Goal: Task Accomplishment & Management: Manage account settings

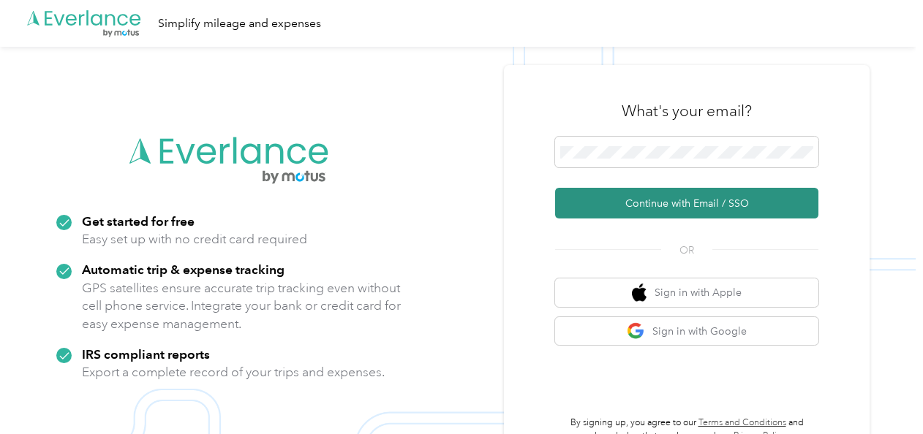
click at [673, 199] on button "Continue with Email / SSO" at bounding box center [686, 203] width 263 height 31
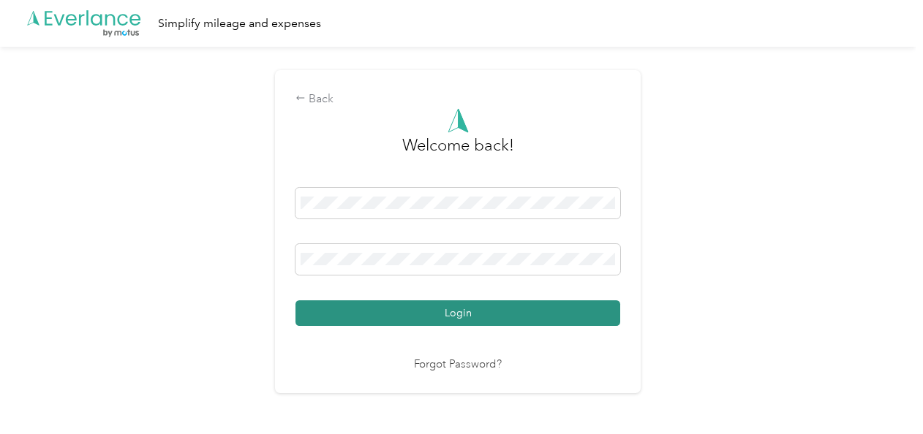
click at [437, 303] on button "Login" at bounding box center [457, 313] width 325 height 26
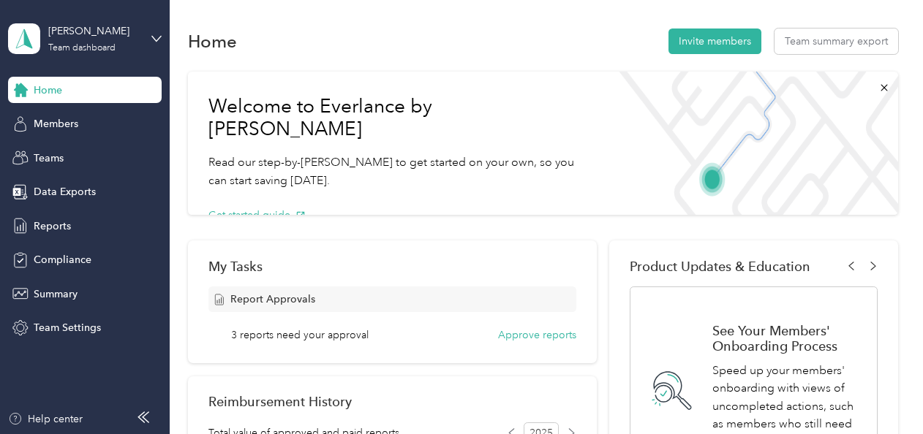
click at [520, 338] on button "Approve reports" at bounding box center [537, 334] width 78 height 15
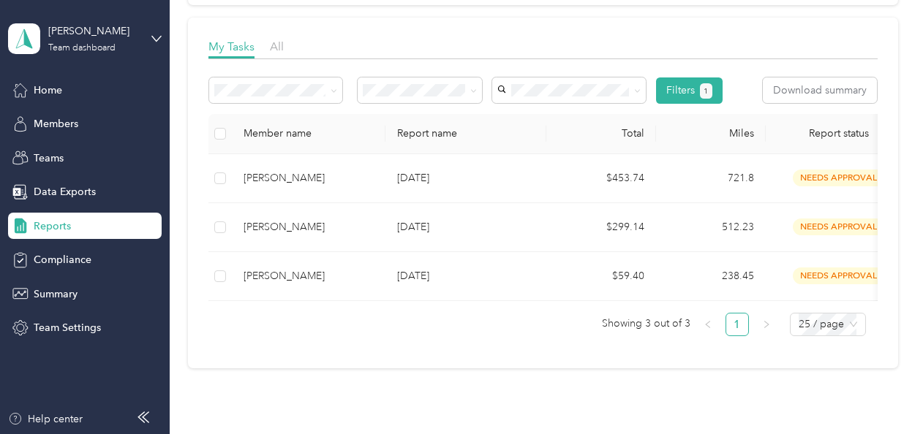
scroll to position [212, 0]
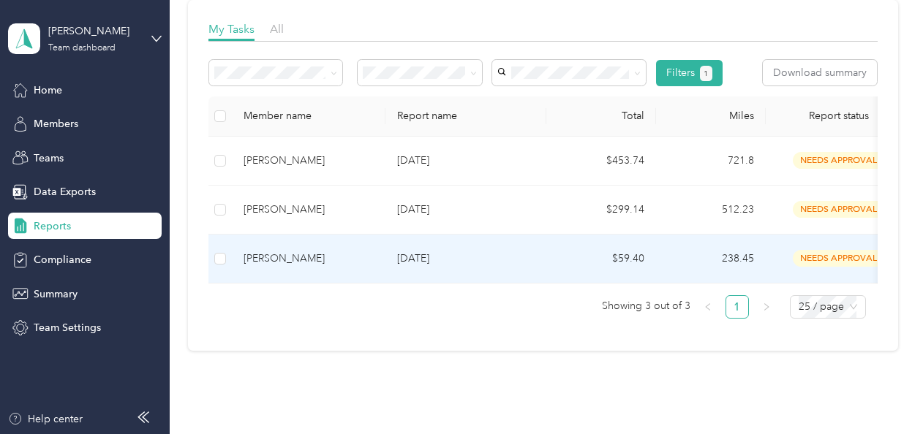
click at [339, 254] on div "[PERSON_NAME]" at bounding box center [308, 259] width 130 height 16
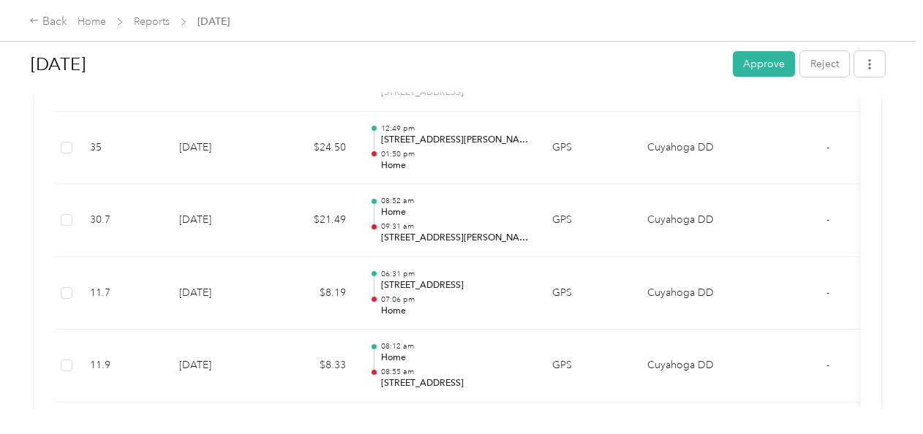
scroll to position [572, 0]
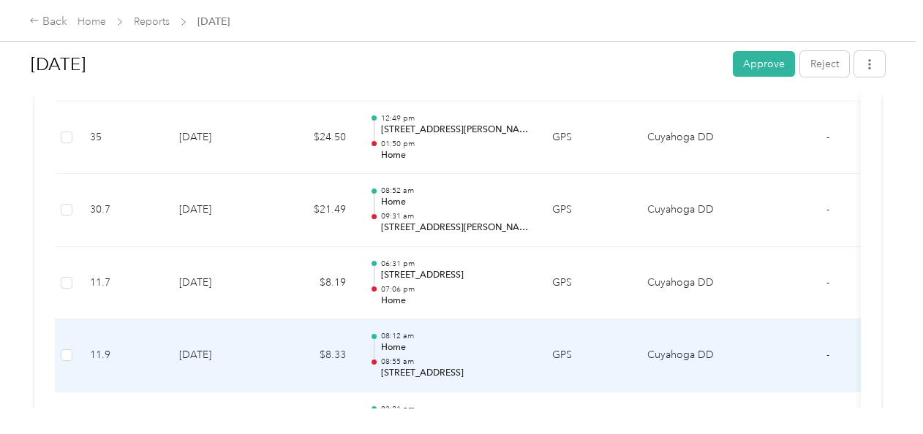
click at [407, 344] on p "Home" at bounding box center [455, 347] width 148 height 13
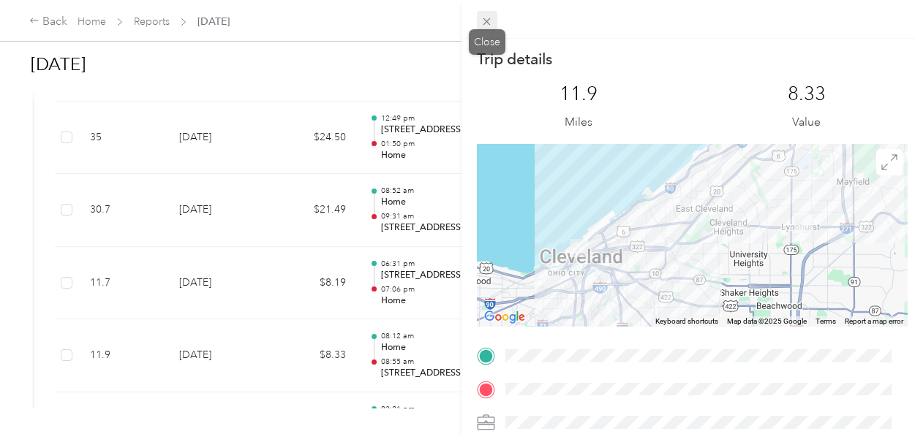
click at [484, 16] on icon at bounding box center [486, 21] width 12 height 12
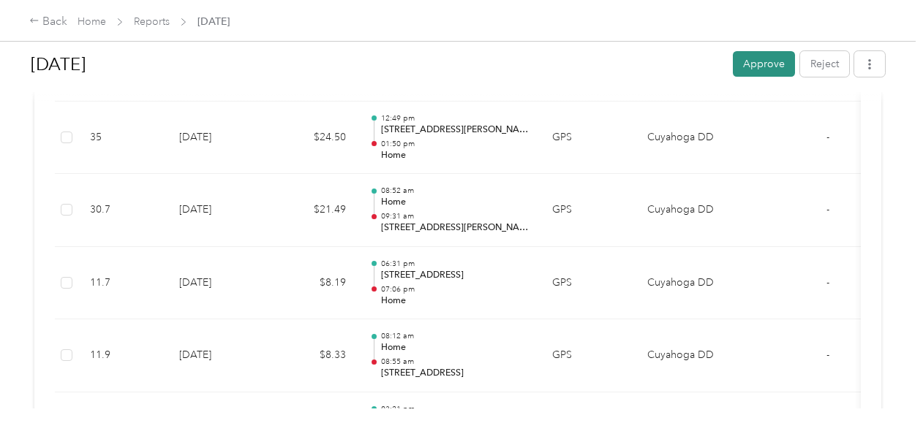
click at [753, 64] on button "Approve" at bounding box center [763, 64] width 62 height 26
click at [148, 20] on link "Reports" at bounding box center [152, 21] width 36 height 12
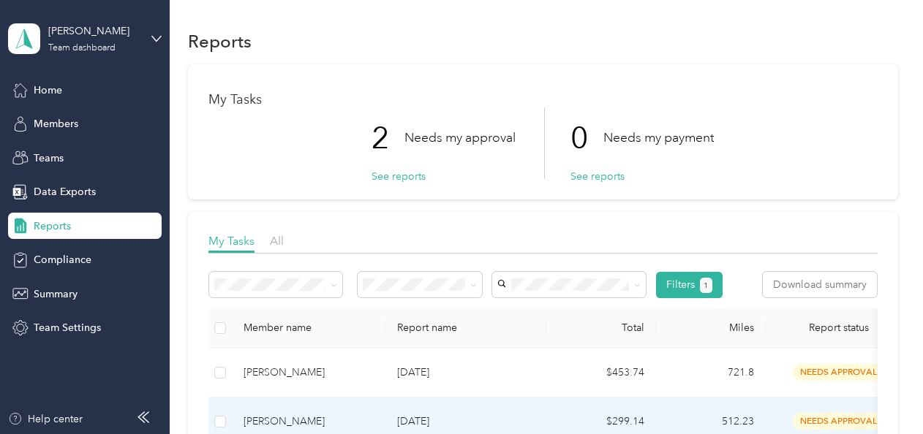
click at [417, 414] on p "[DATE]" at bounding box center [465, 422] width 137 height 16
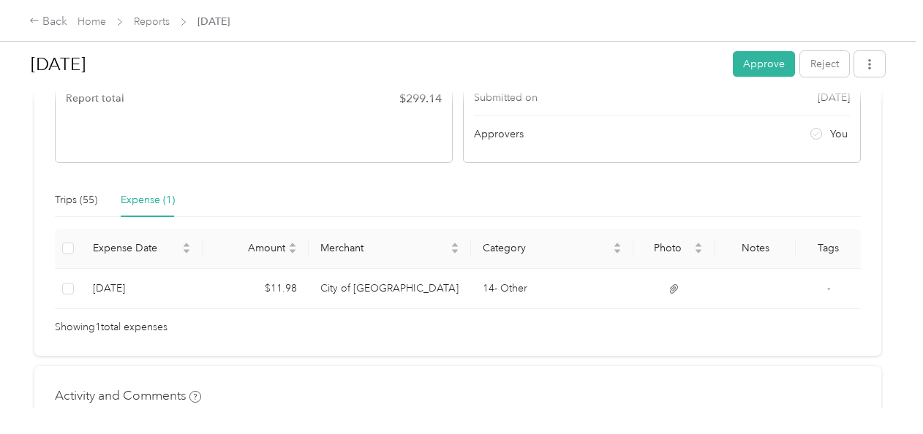
scroll to position [260, 0]
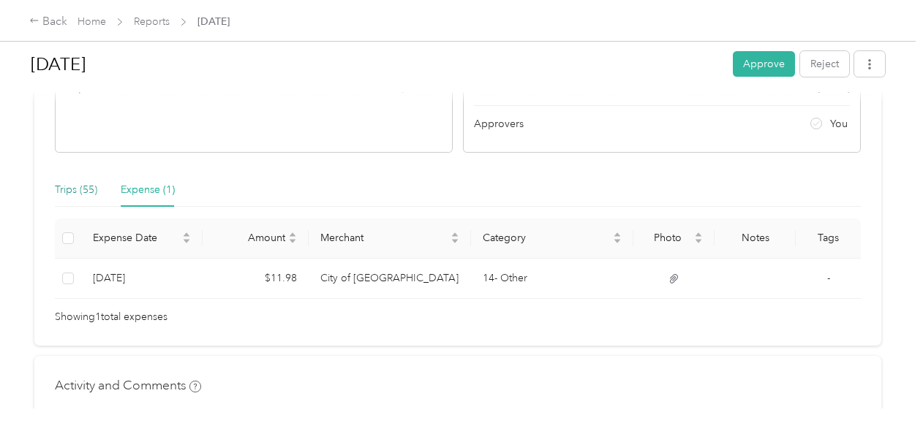
click at [73, 187] on div "Trips (55)" at bounding box center [76, 190] width 42 height 16
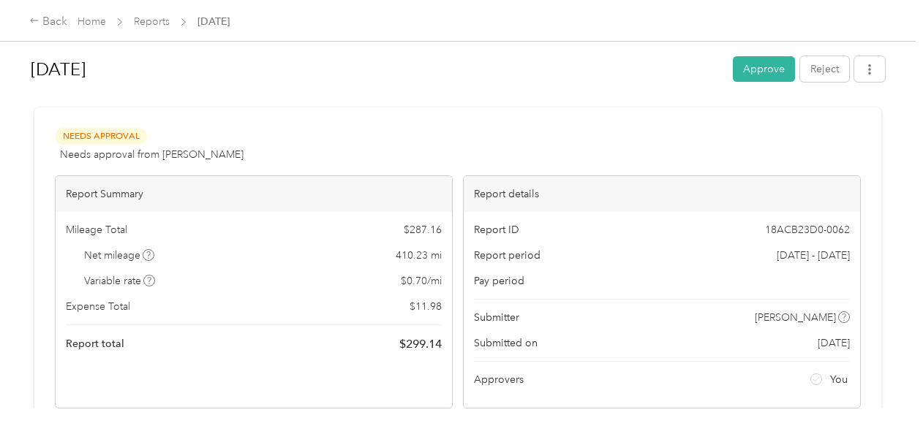
scroll to position [0, 0]
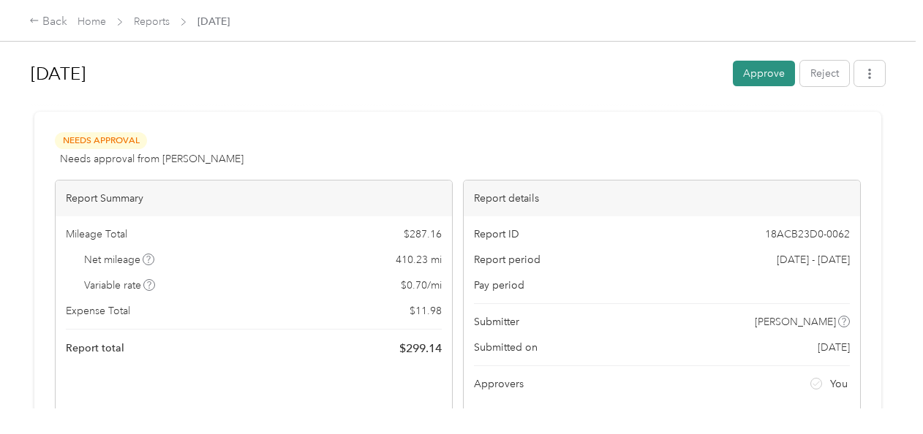
click at [767, 69] on button "Approve" at bounding box center [763, 74] width 62 height 26
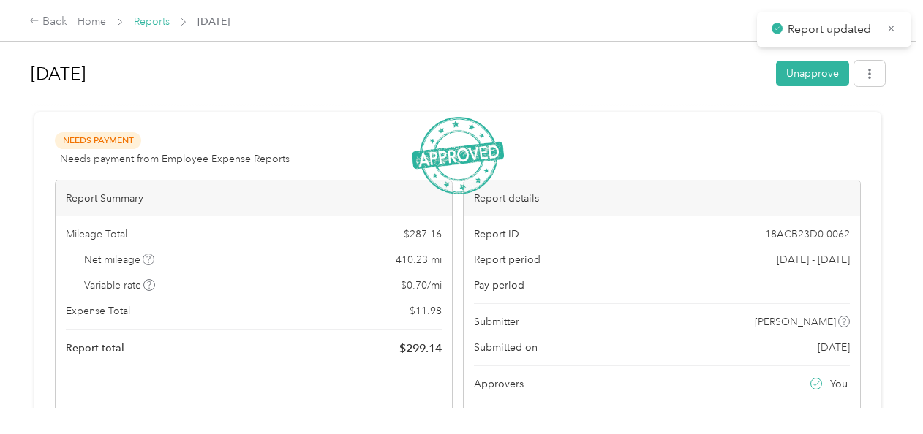
click at [156, 18] on link "Reports" at bounding box center [152, 21] width 36 height 12
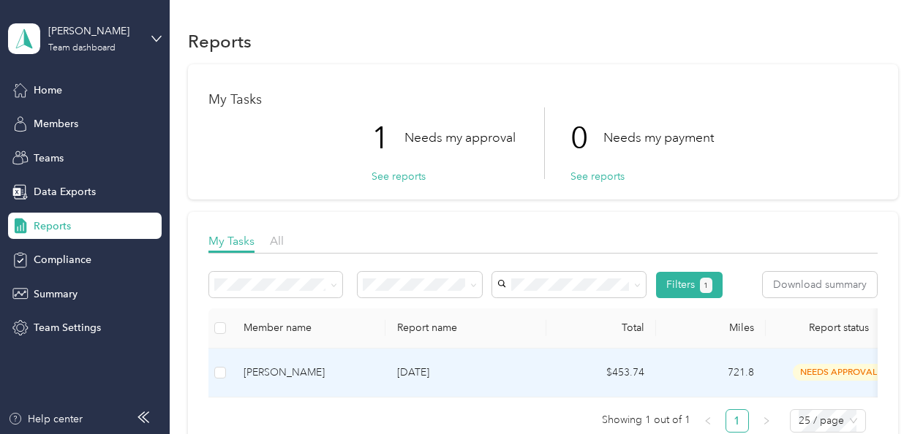
click at [326, 365] on div "[PERSON_NAME]" at bounding box center [308, 373] width 130 height 16
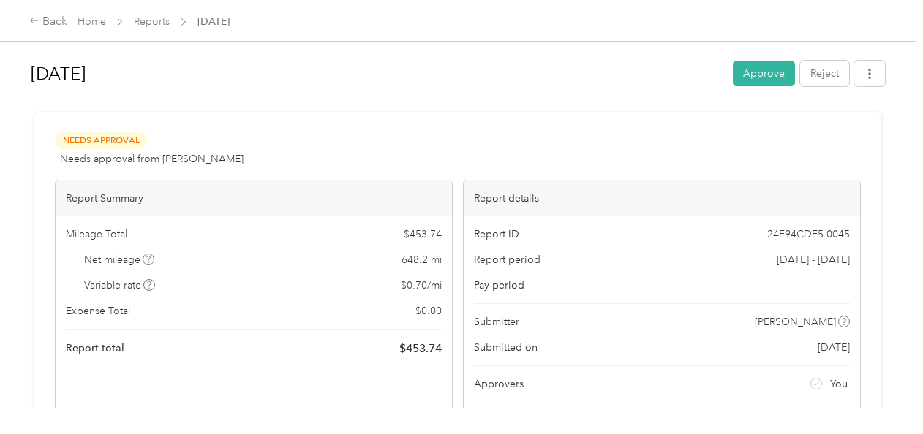
click at [639, 109] on div at bounding box center [458, 105] width 854 height 15
click at [344, 383] on div "Report Summary Mileage Total $ 453.74 Net mileage 648.2 mi Variable rate $ 0.70…" at bounding box center [254, 296] width 398 height 233
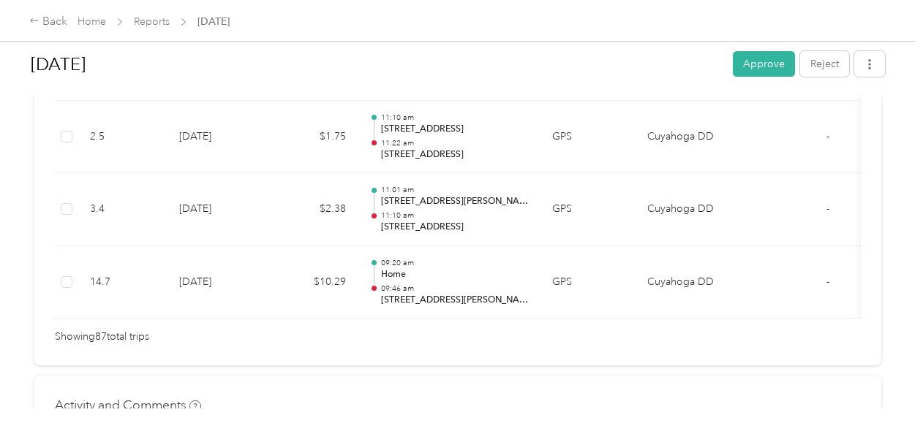
scroll to position [6526, 0]
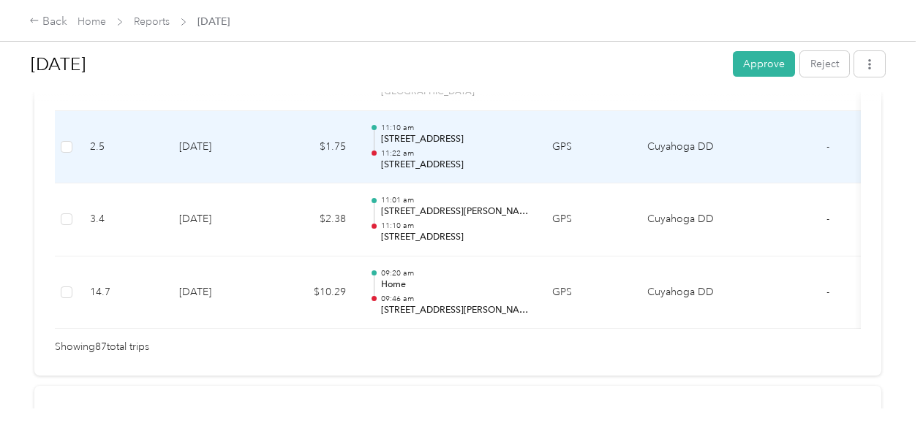
click at [405, 148] on p "11:22 am" at bounding box center [455, 153] width 148 height 10
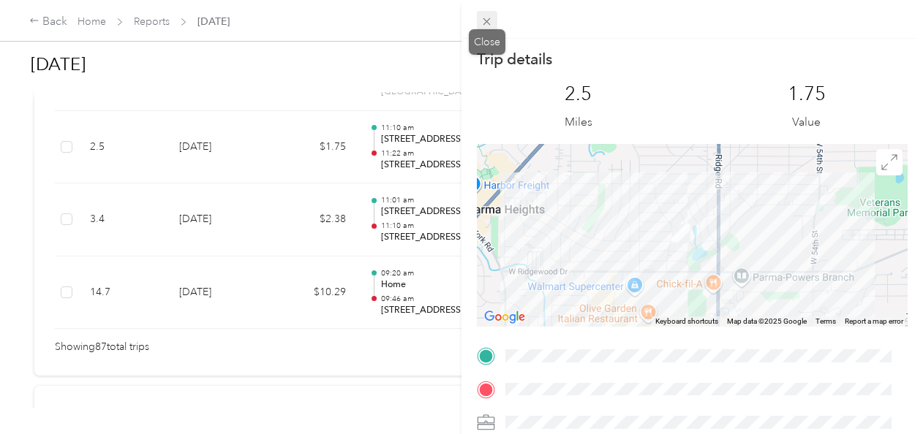
click at [488, 19] on icon at bounding box center [486, 21] width 12 height 12
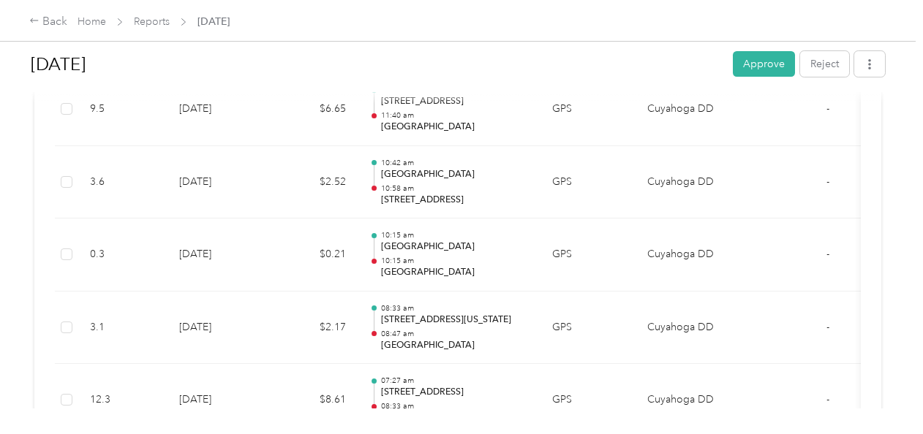
scroll to position [5298, 0]
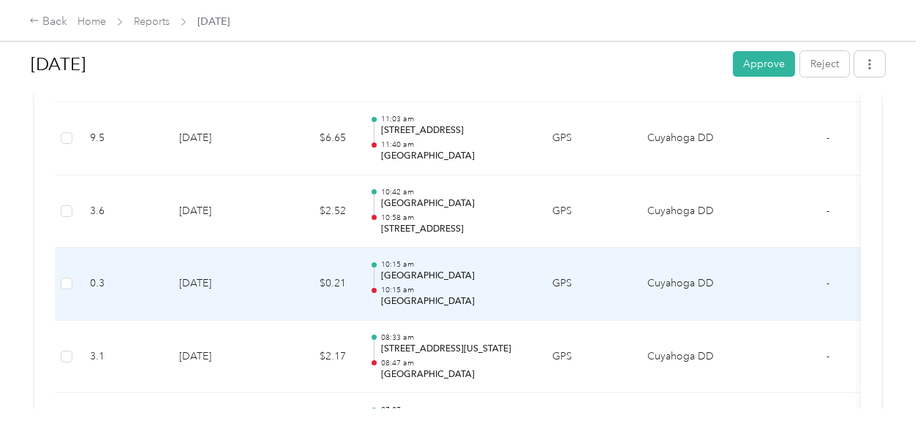
click at [466, 270] on p "[GEOGRAPHIC_DATA]" at bounding box center [455, 276] width 148 height 13
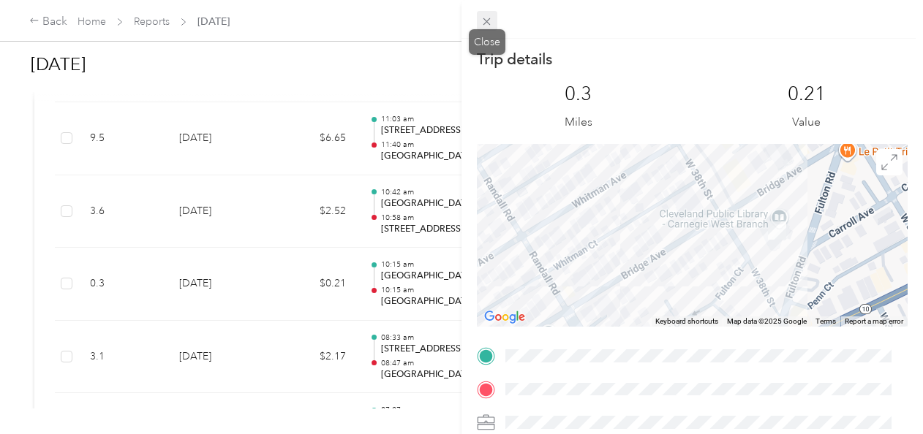
click at [486, 22] on icon at bounding box center [486, 21] width 7 height 7
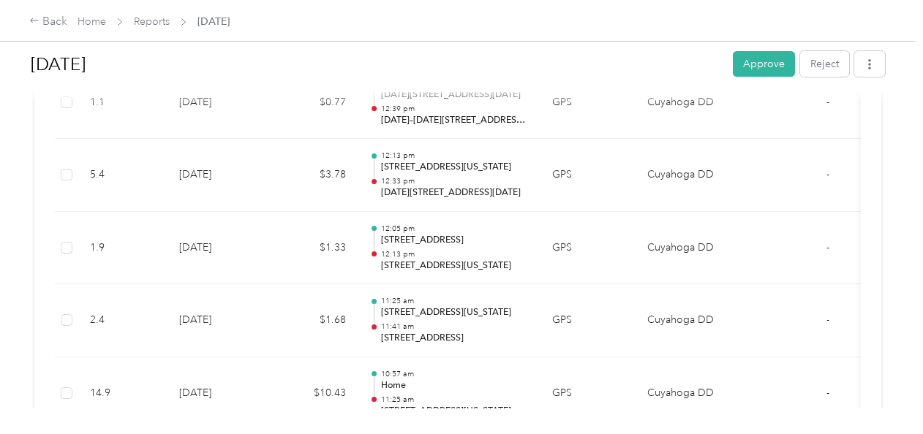
scroll to position [3778, 0]
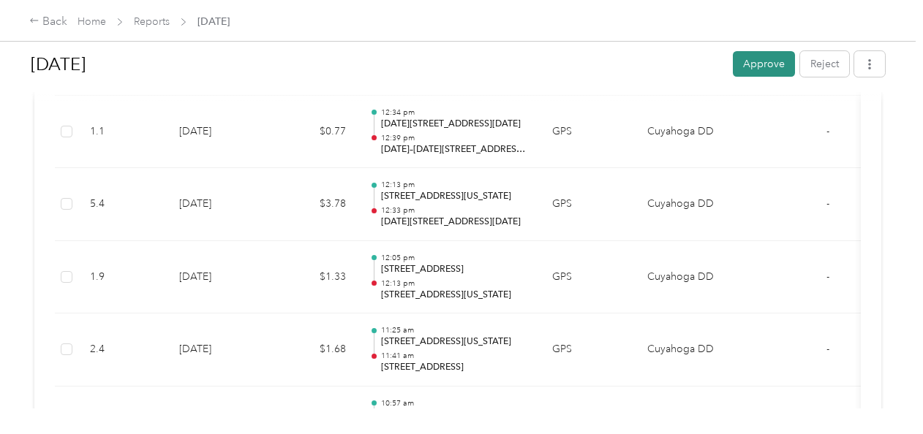
click at [762, 56] on button "Approve" at bounding box center [763, 64] width 62 height 26
click at [545, 66] on h1 "[DATE]" at bounding box center [398, 64] width 735 height 35
